Goal: Find specific page/section: Find specific page/section

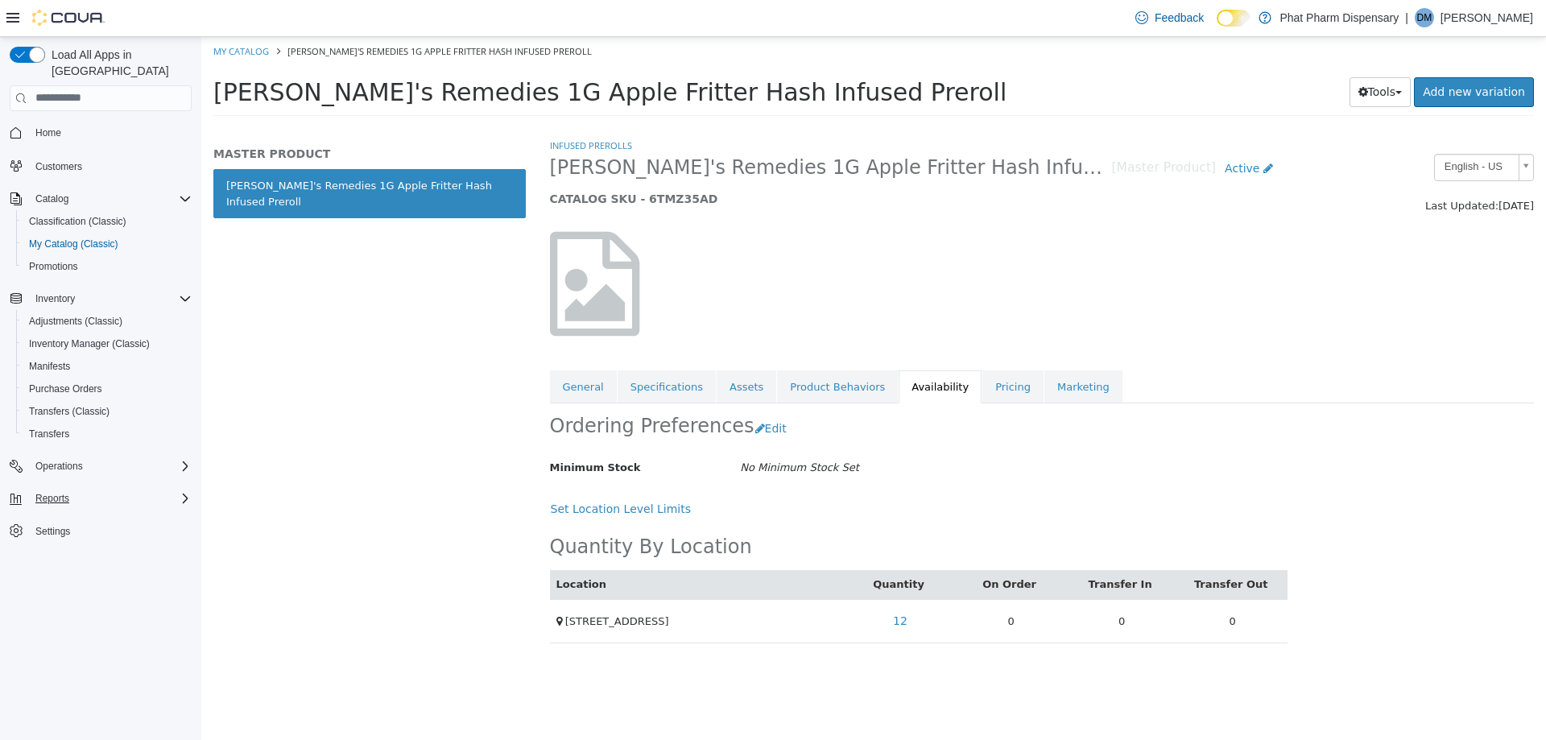
click at [85, 489] on div "Reports" at bounding box center [110, 498] width 163 height 19
click at [1477, 21] on p "Devyn Mckee" at bounding box center [1487, 17] width 93 height 19
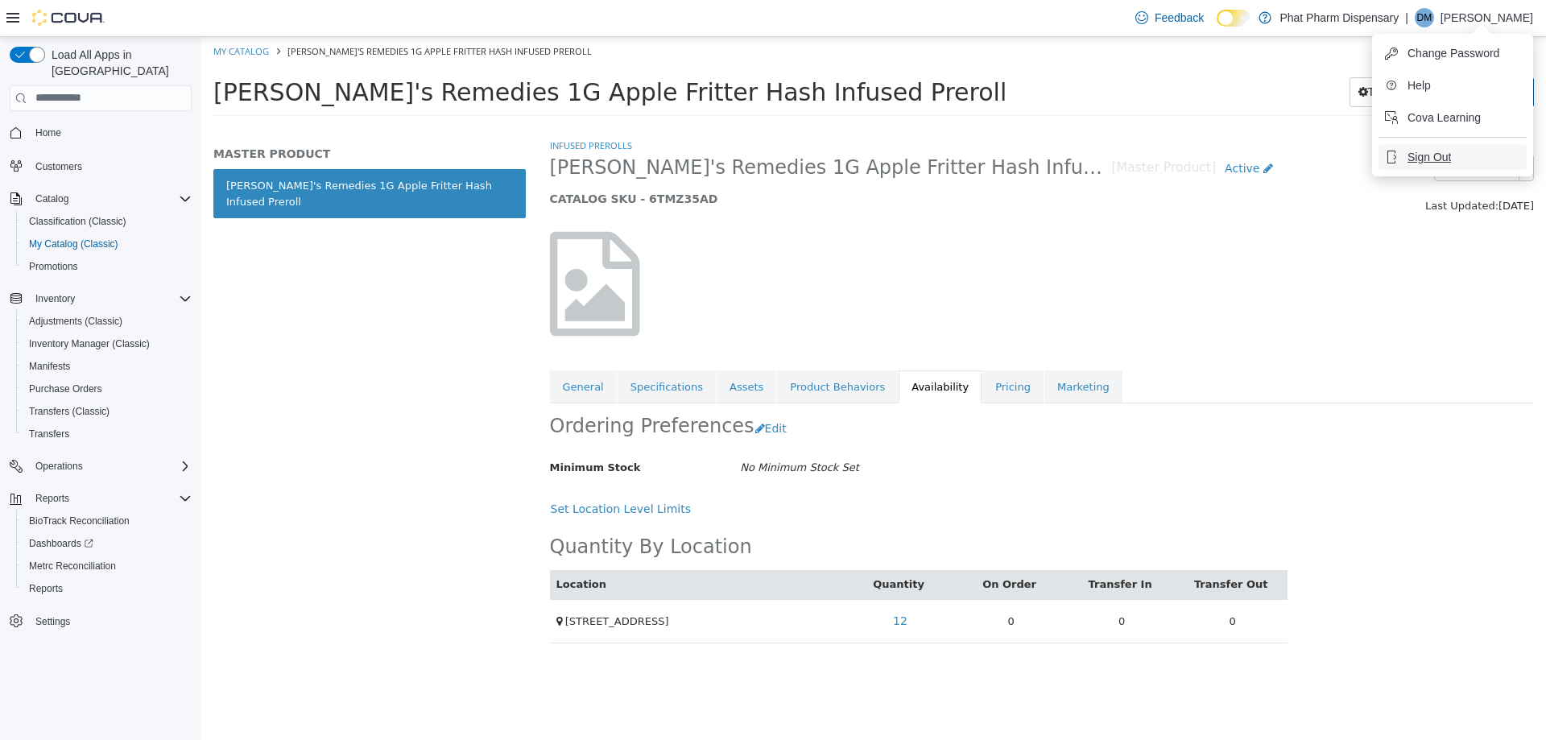
click at [1404, 167] on button "Sign Out" at bounding box center [1453, 157] width 148 height 26
